Goal: Task Accomplishment & Management: Use online tool/utility

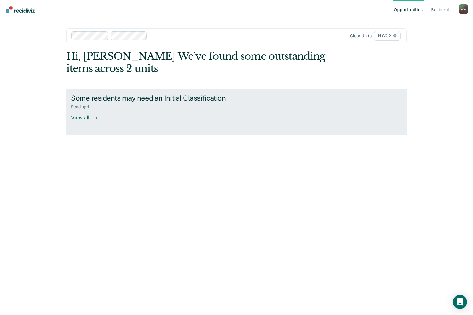
click at [83, 118] on div "View all" at bounding box center [87, 115] width 33 height 12
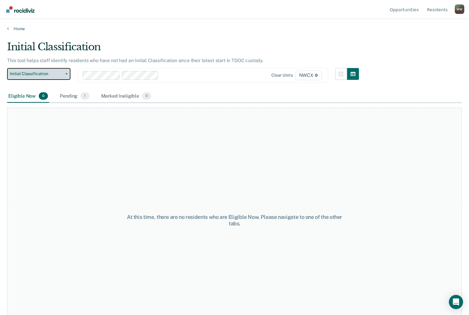
click at [41, 73] on span "Initial Classification" at bounding box center [36, 73] width 53 height 5
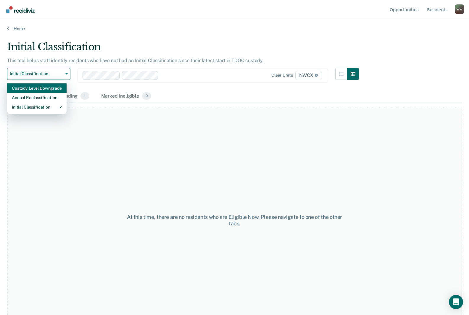
click at [29, 90] on div "Custody Level Downgrade" at bounding box center [37, 87] width 50 height 9
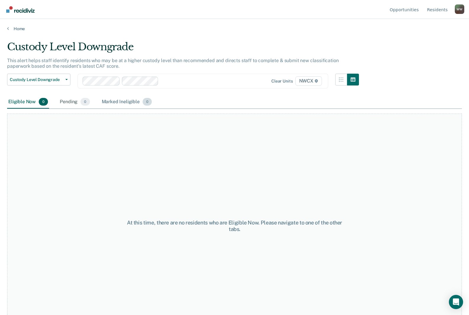
click at [121, 102] on div "Marked Ineligible 0" at bounding box center [127, 101] width 53 height 13
click at [76, 102] on div "Pending 0" at bounding box center [75, 101] width 32 height 13
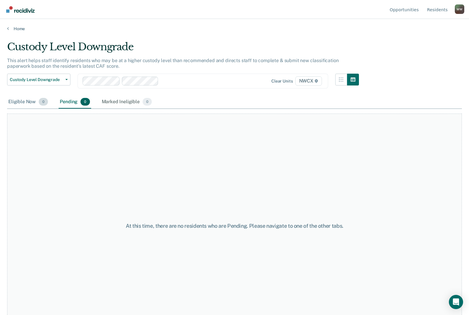
click at [37, 103] on div "Eligible Now 0" at bounding box center [28, 101] width 42 height 13
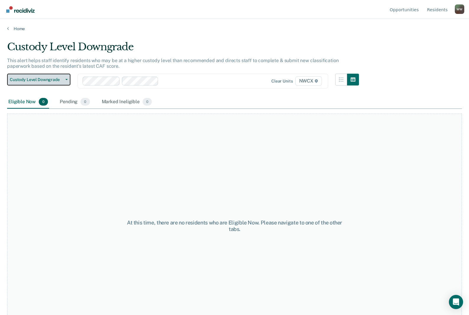
click at [44, 79] on span "Custody Level Downgrade" at bounding box center [36, 79] width 53 height 5
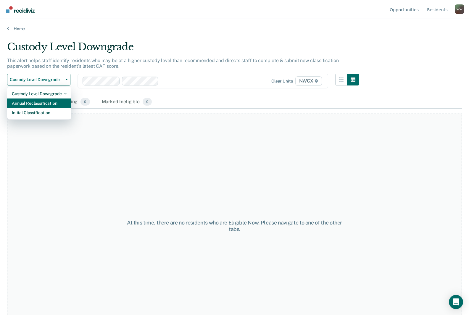
click at [47, 104] on div "Annual Reclassification" at bounding box center [39, 102] width 55 height 9
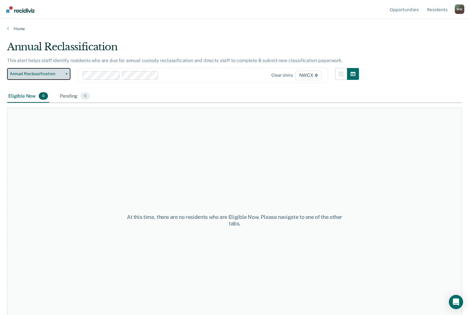
click at [33, 78] on button "Annual Reclassification" at bounding box center [38, 74] width 63 height 12
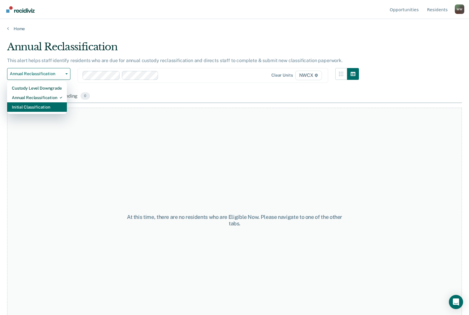
click at [34, 109] on div "Initial Classification" at bounding box center [37, 106] width 50 height 9
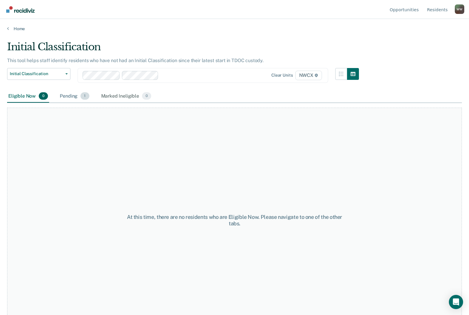
click at [61, 98] on div "Pending 1" at bounding box center [75, 96] width 32 height 13
